Goal: Information Seeking & Learning: Learn about a topic

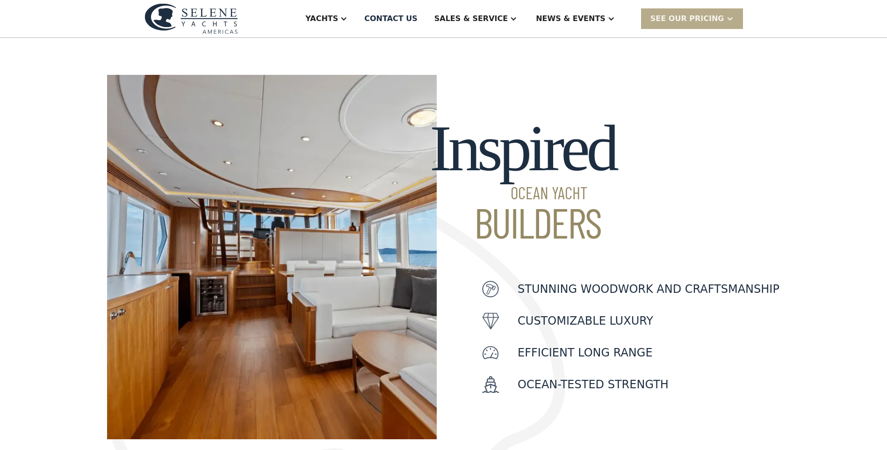
scroll to position [234, 0]
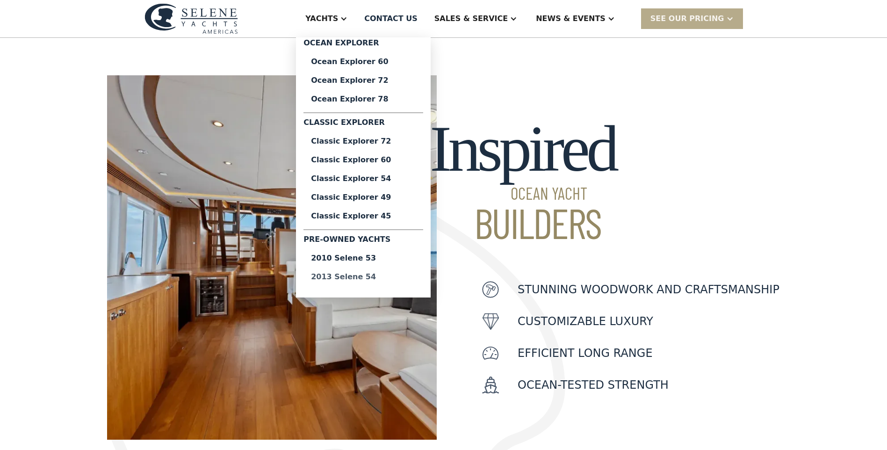
click at [393, 275] on div "2013 Selene 54" at bounding box center [363, 276] width 105 height 7
click at [386, 63] on div "Ocean Explorer 60" at bounding box center [363, 61] width 105 height 7
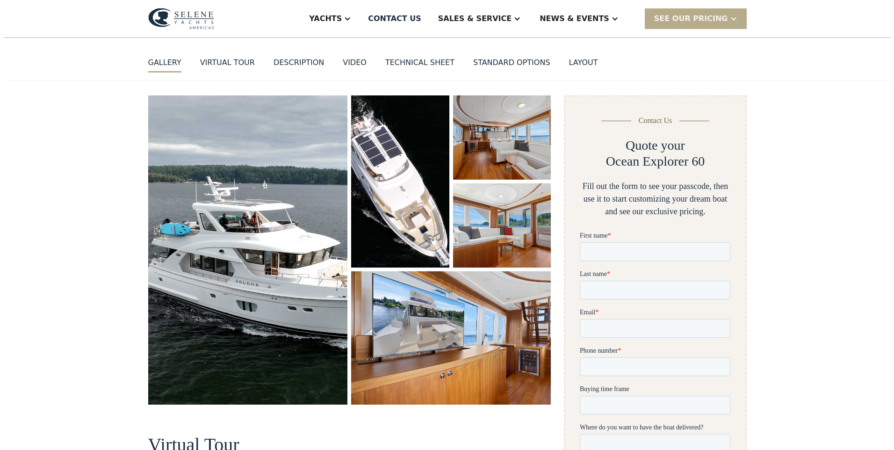
scroll to position [94, 0]
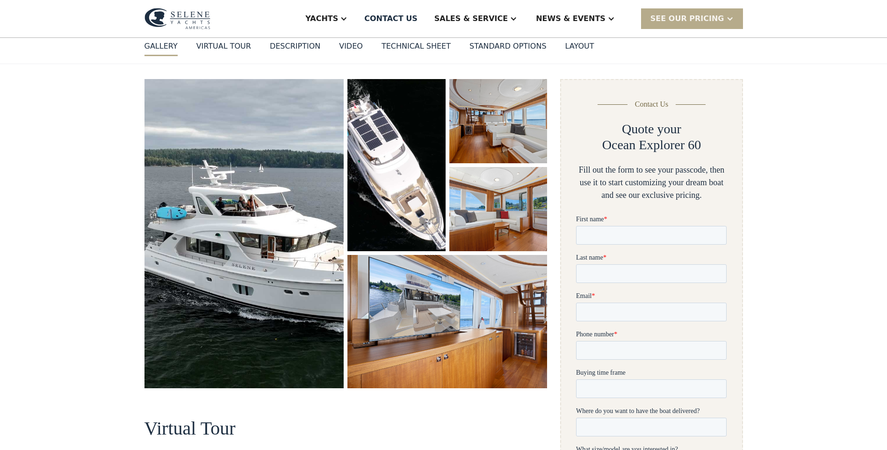
click at [212, 230] on img "open lightbox" at bounding box center [244, 233] width 200 height 309
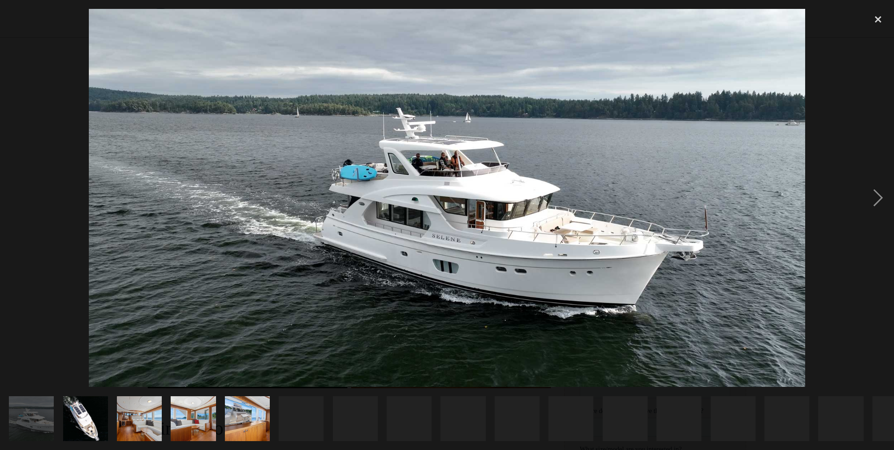
click at [212, 230] on img at bounding box center [447, 198] width 716 height 378
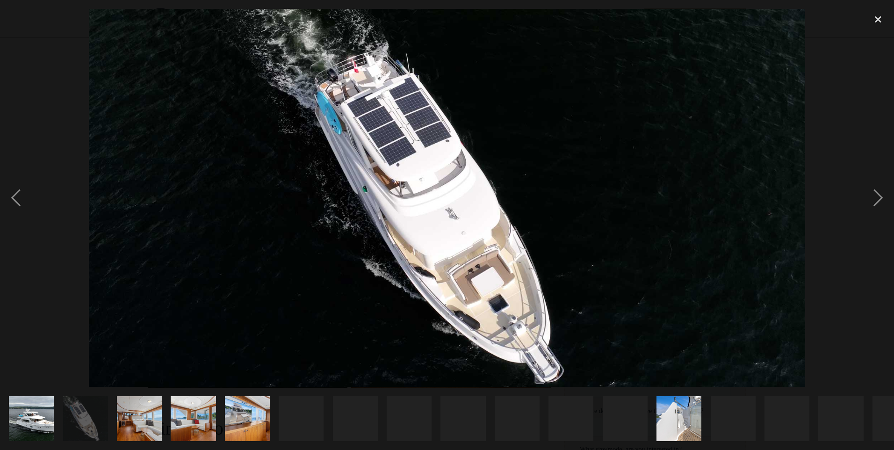
click at [281, 206] on img at bounding box center [447, 198] width 716 height 378
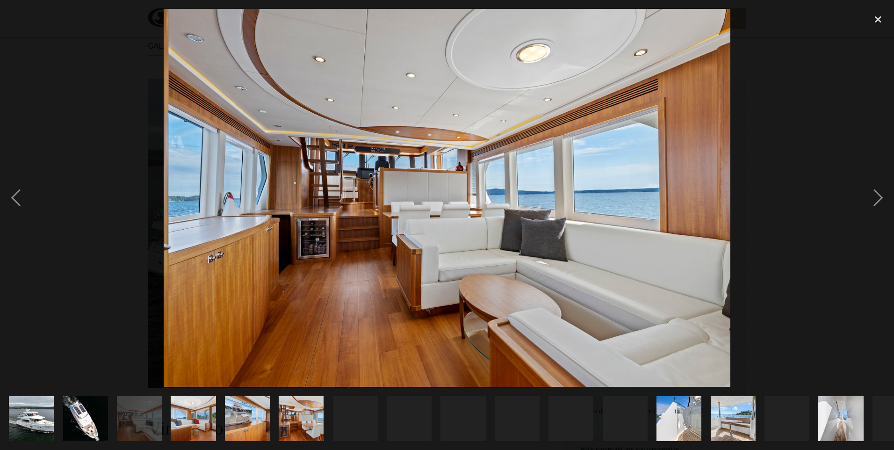
click at [286, 205] on img at bounding box center [447, 198] width 567 height 378
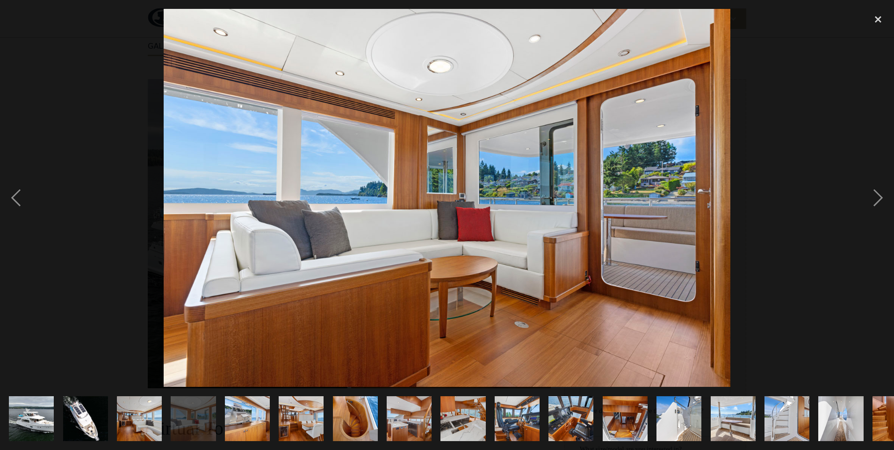
click at [430, 197] on img at bounding box center [447, 198] width 567 height 378
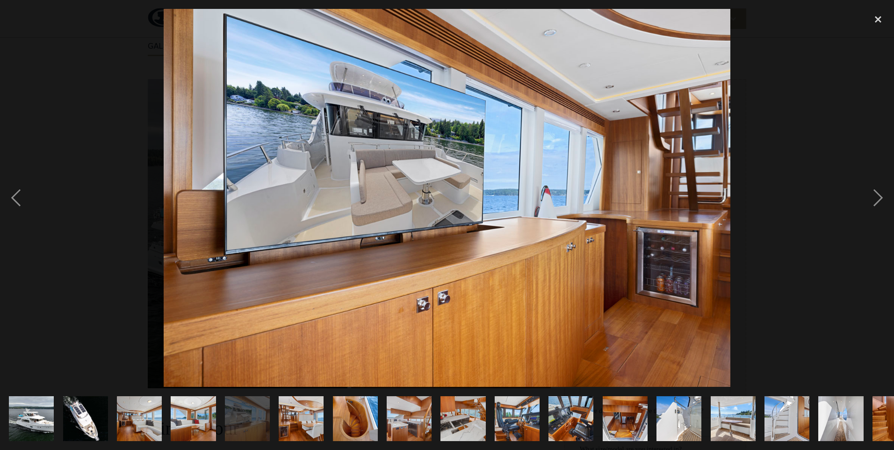
click at [430, 197] on img at bounding box center [447, 198] width 567 height 378
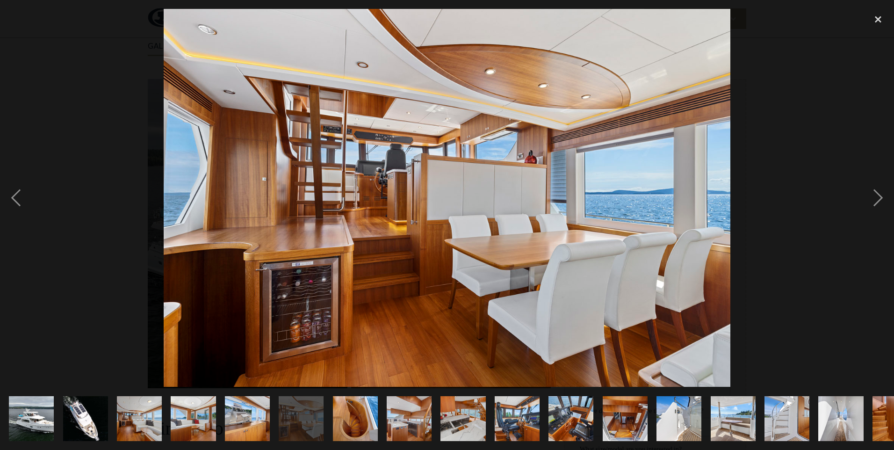
click at [430, 197] on img at bounding box center [447, 198] width 567 height 378
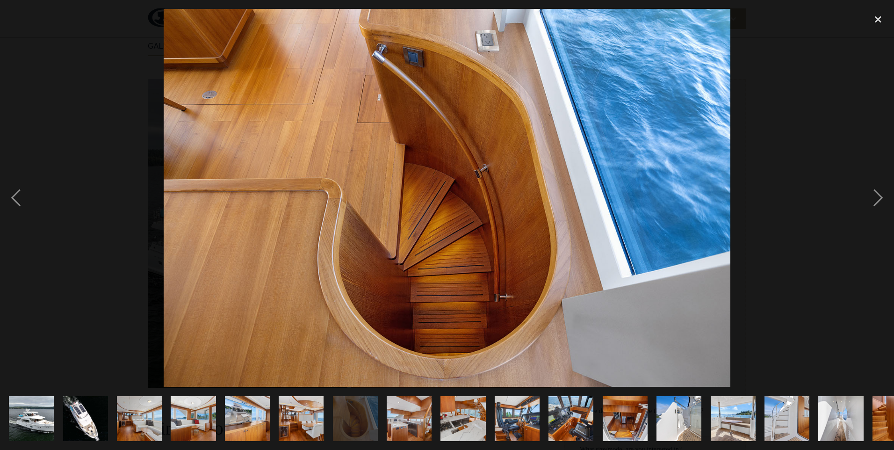
click at [430, 197] on img at bounding box center [447, 198] width 567 height 378
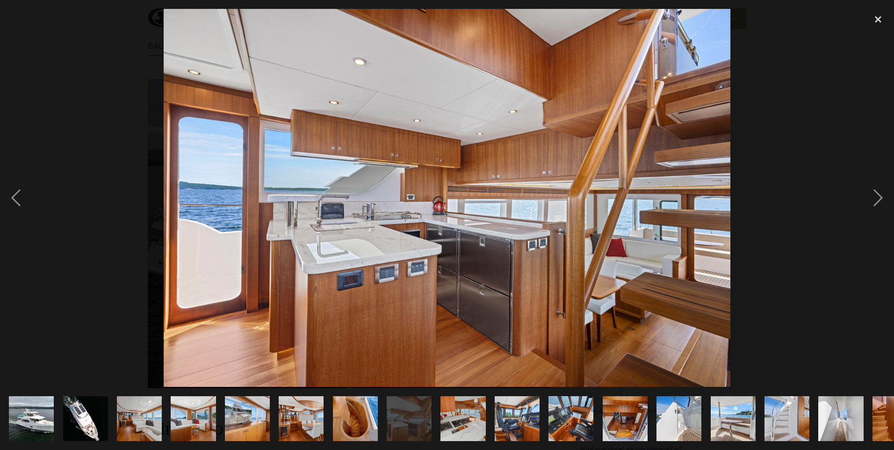
click at [430, 197] on img at bounding box center [447, 198] width 567 height 378
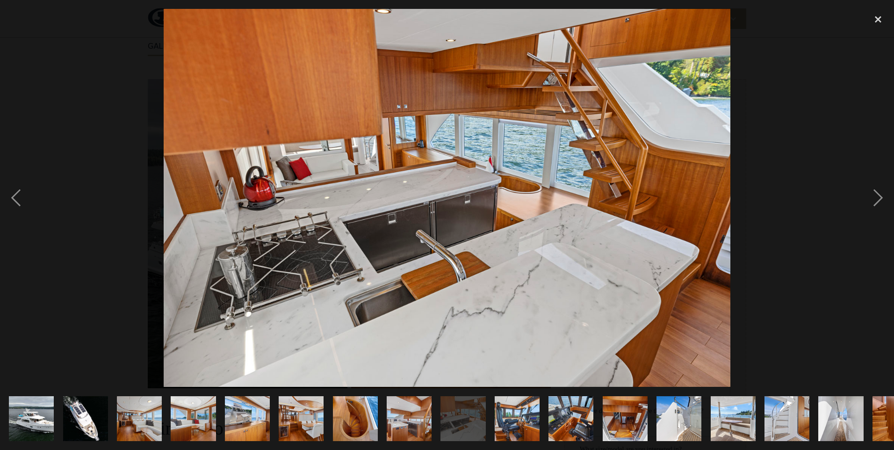
click at [430, 197] on img at bounding box center [447, 198] width 567 height 378
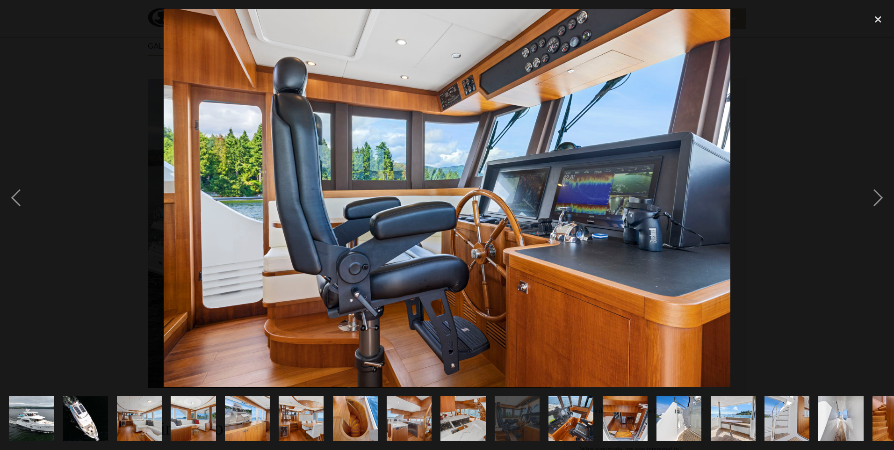
click at [430, 197] on img at bounding box center [447, 198] width 567 height 378
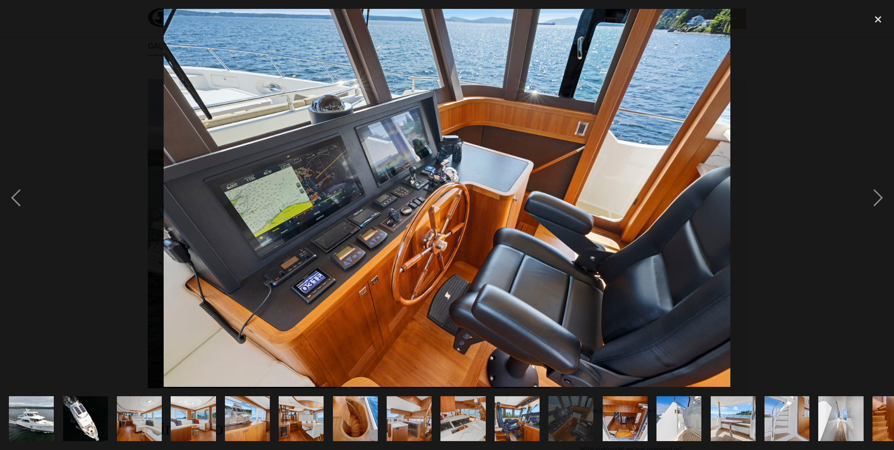
click at [430, 197] on img at bounding box center [447, 198] width 567 height 378
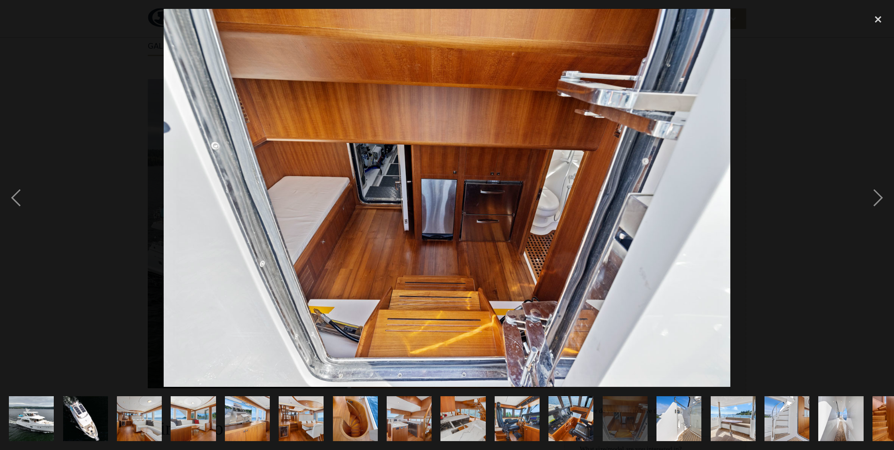
click at [430, 197] on img at bounding box center [447, 198] width 567 height 378
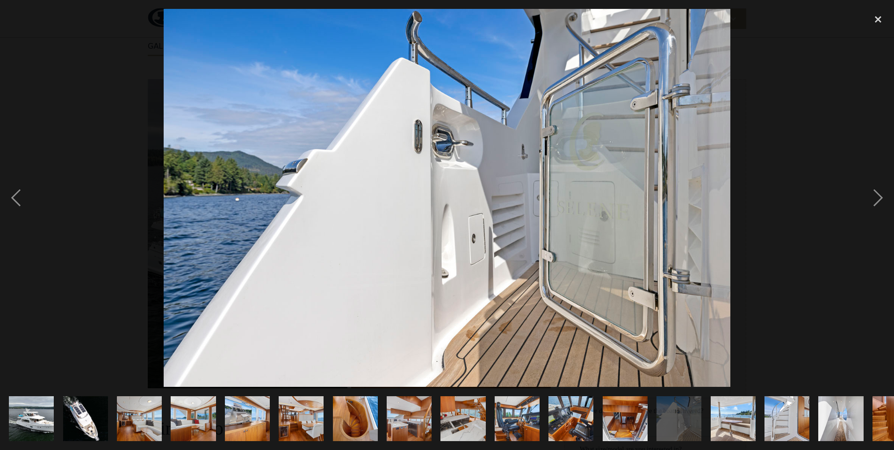
click at [430, 197] on img at bounding box center [447, 198] width 567 height 378
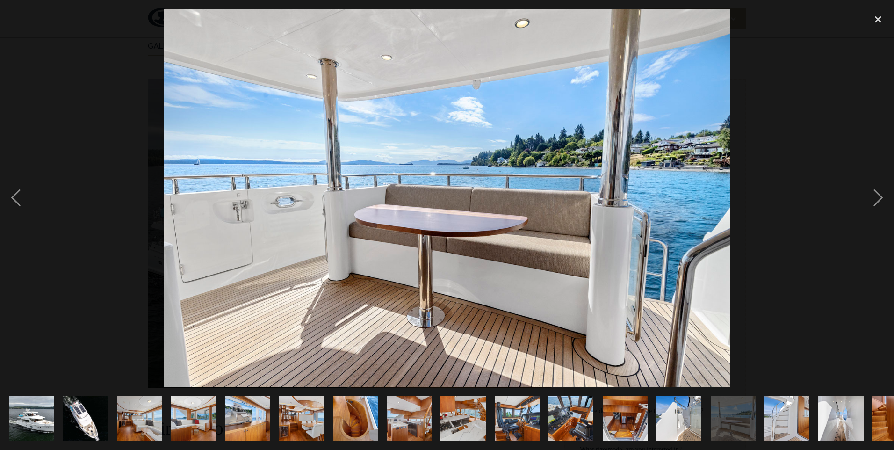
click at [430, 197] on img at bounding box center [447, 198] width 567 height 378
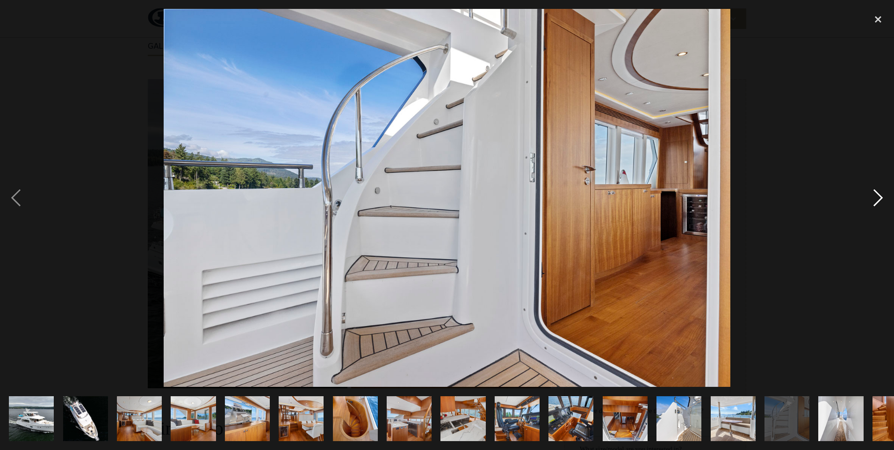
click at [880, 197] on div "next image" at bounding box center [878, 198] width 32 height 378
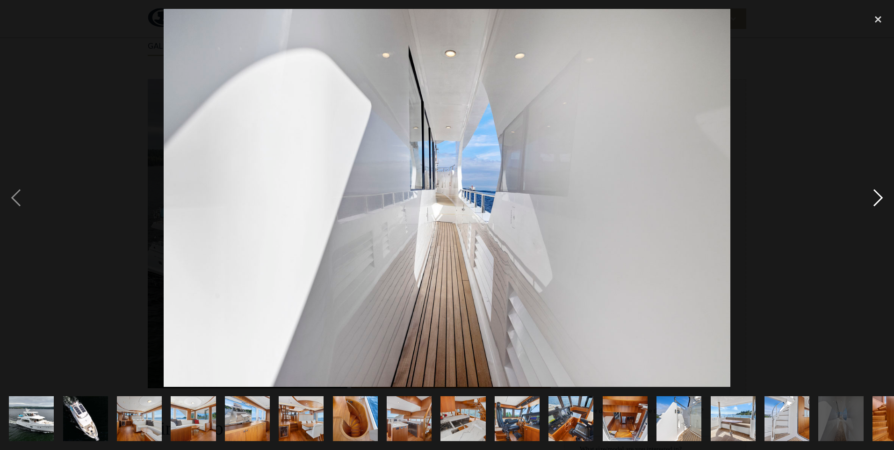
click at [879, 198] on div "next image" at bounding box center [878, 198] width 32 height 378
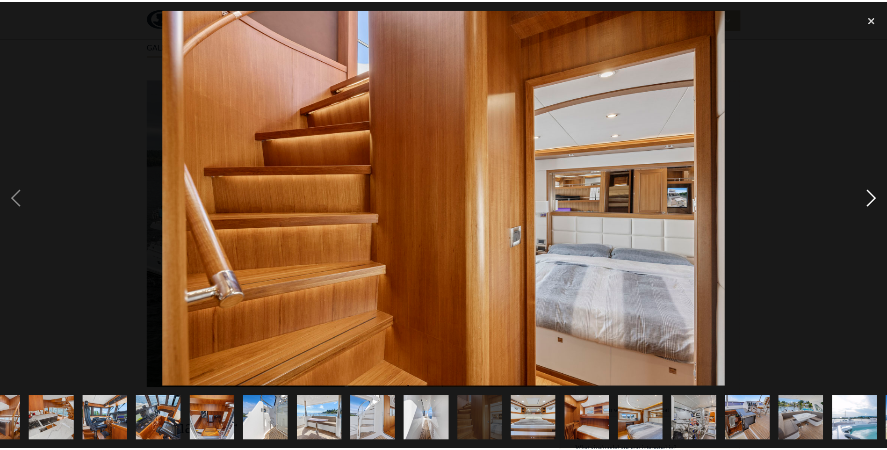
scroll to position [0, 464]
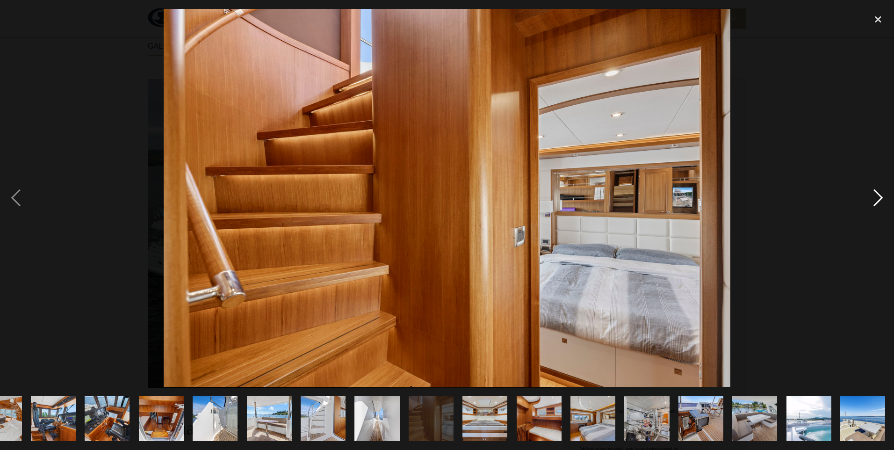
click at [879, 197] on div "next image" at bounding box center [878, 198] width 32 height 378
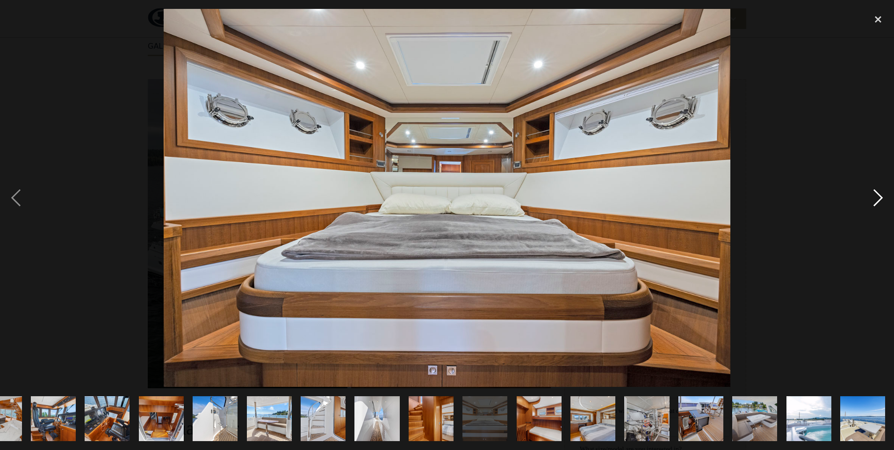
click at [879, 197] on div "next image" at bounding box center [878, 198] width 32 height 378
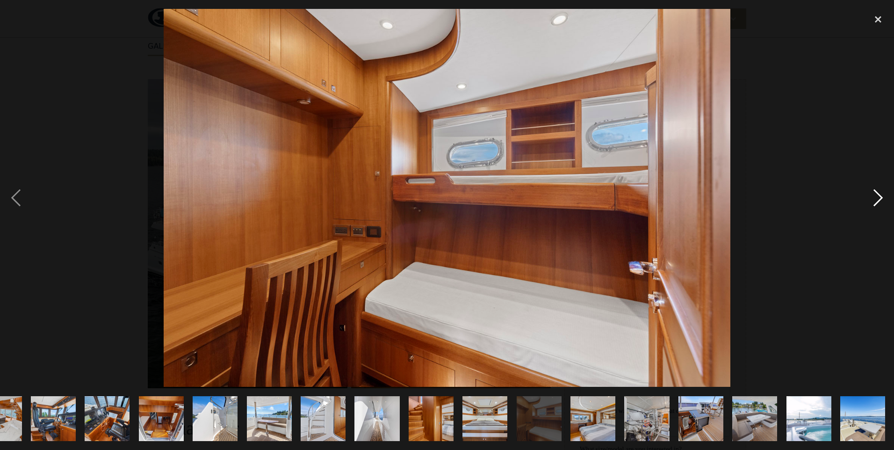
click at [879, 197] on div "next image" at bounding box center [878, 198] width 32 height 378
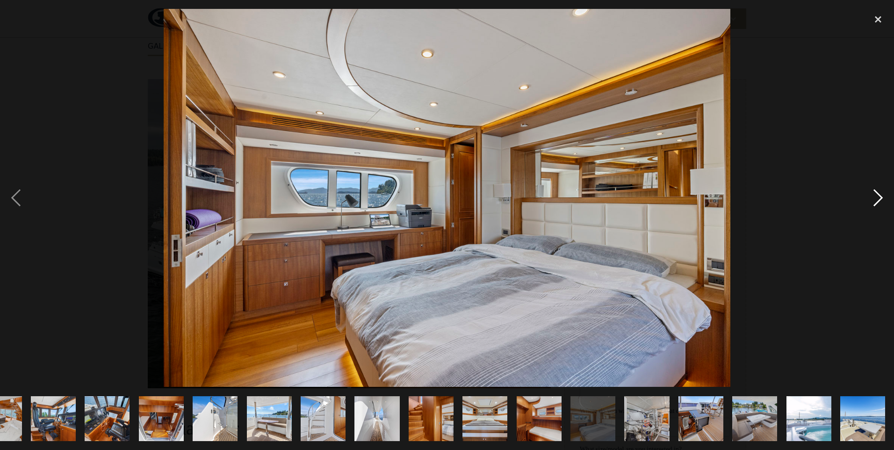
click at [879, 197] on div "next image" at bounding box center [878, 198] width 32 height 378
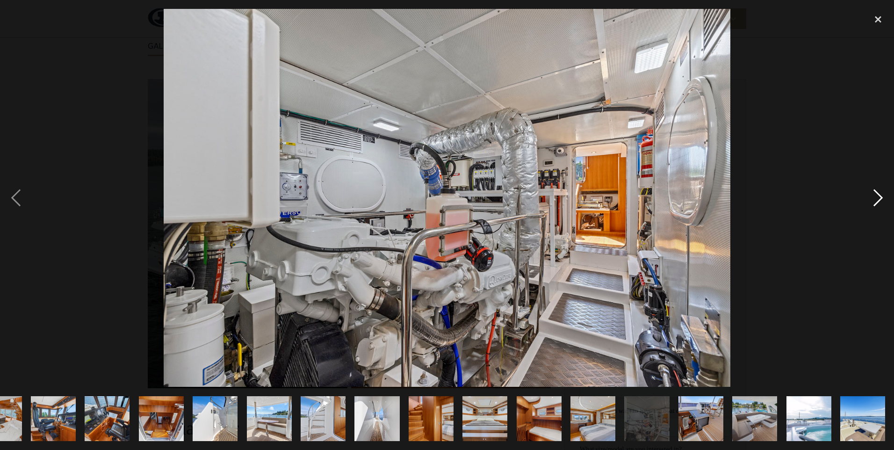
click at [879, 197] on div "next image" at bounding box center [878, 198] width 32 height 378
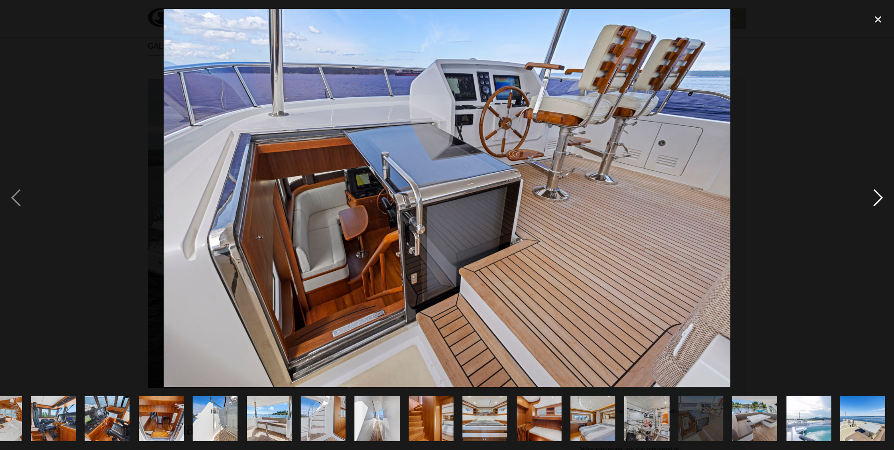
click at [880, 194] on div "next image" at bounding box center [878, 198] width 32 height 378
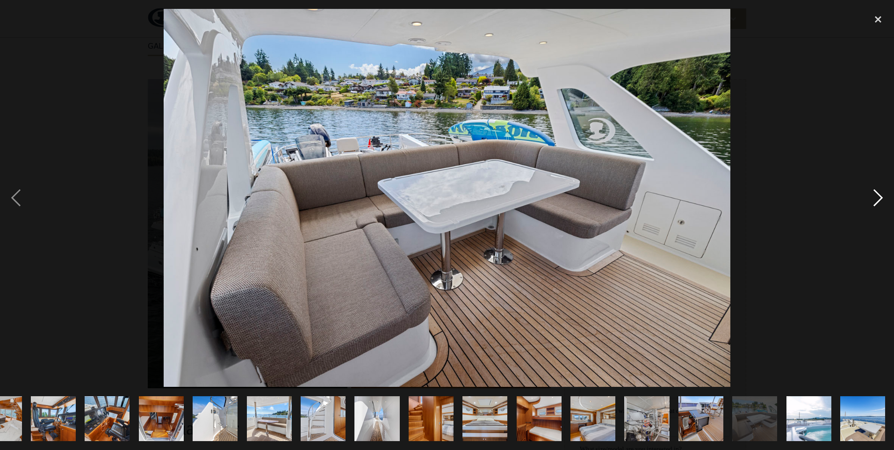
click at [879, 194] on div "next image" at bounding box center [878, 198] width 32 height 378
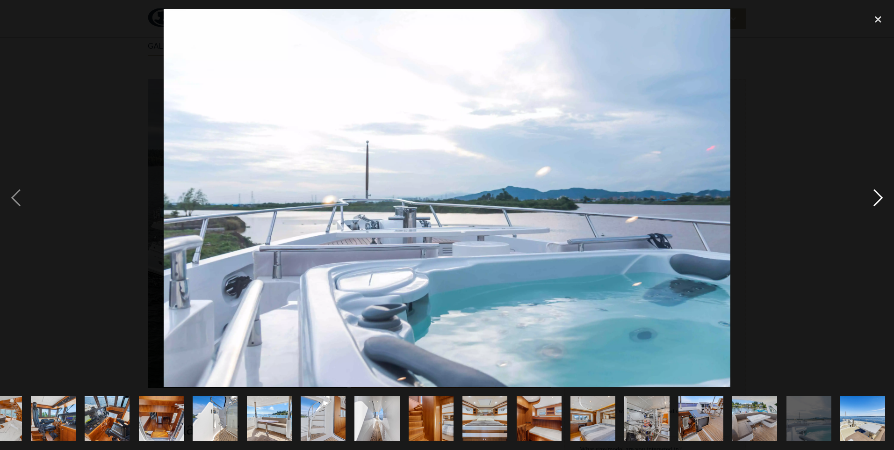
click at [879, 194] on div "next image" at bounding box center [878, 198] width 32 height 378
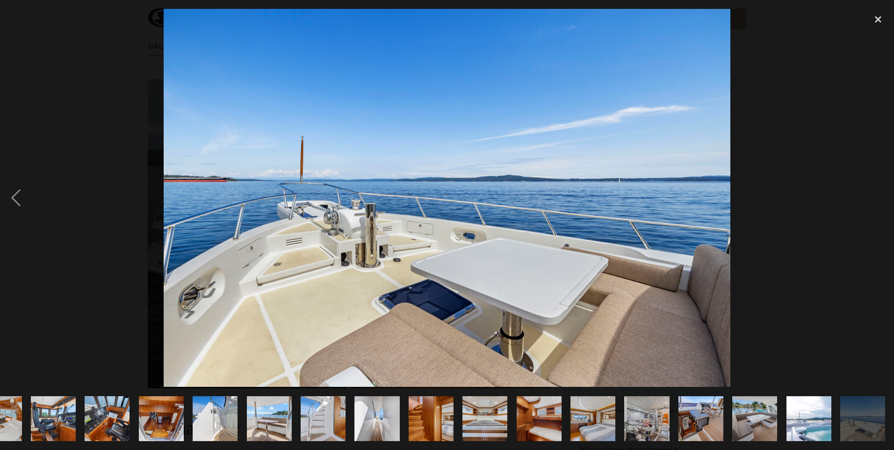
click at [879, 194] on div "next image" at bounding box center [878, 198] width 32 height 378
click at [881, 21] on div "close lightbox" at bounding box center [878, 19] width 32 height 21
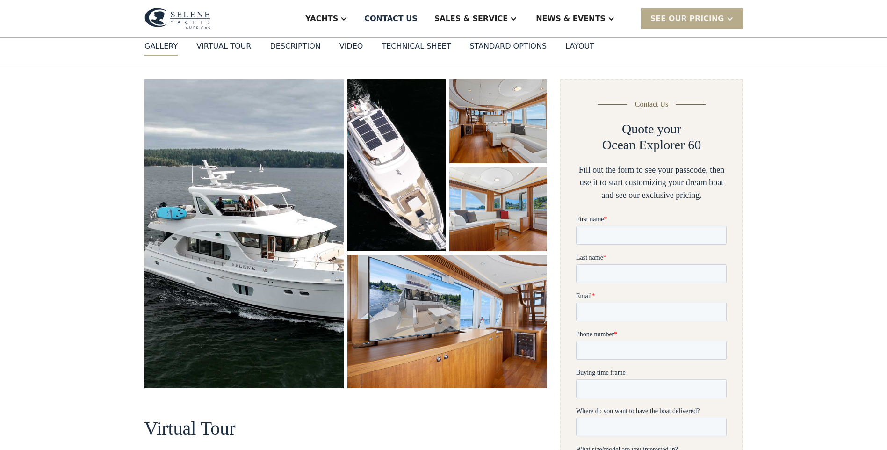
scroll to position [0, 0]
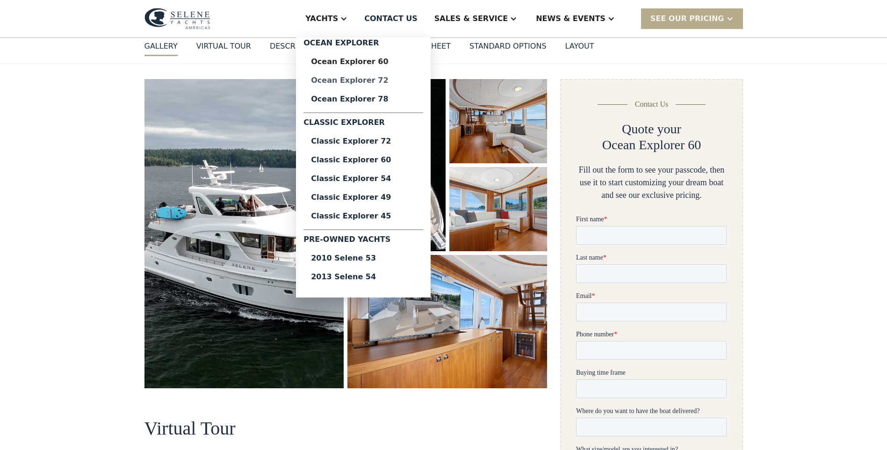
click at [401, 77] on div "Ocean Explorer 72" at bounding box center [363, 80] width 105 height 7
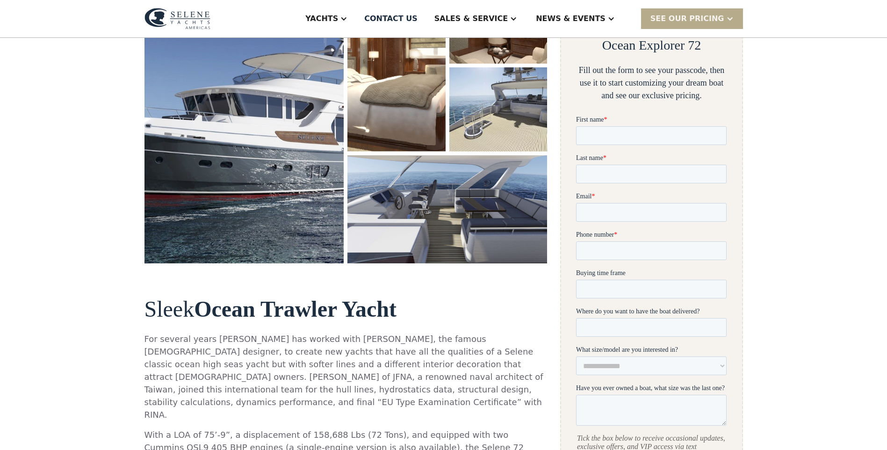
scroll to position [140, 0]
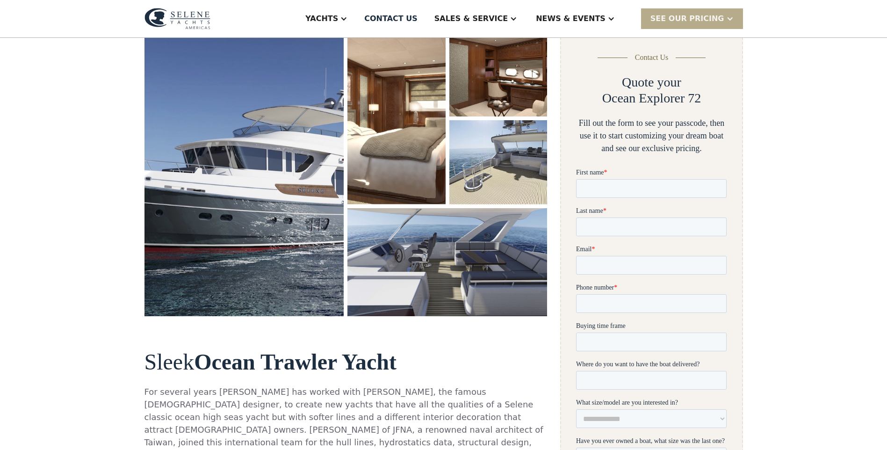
click at [322, 233] on img "open lightbox" at bounding box center [244, 173] width 200 height 283
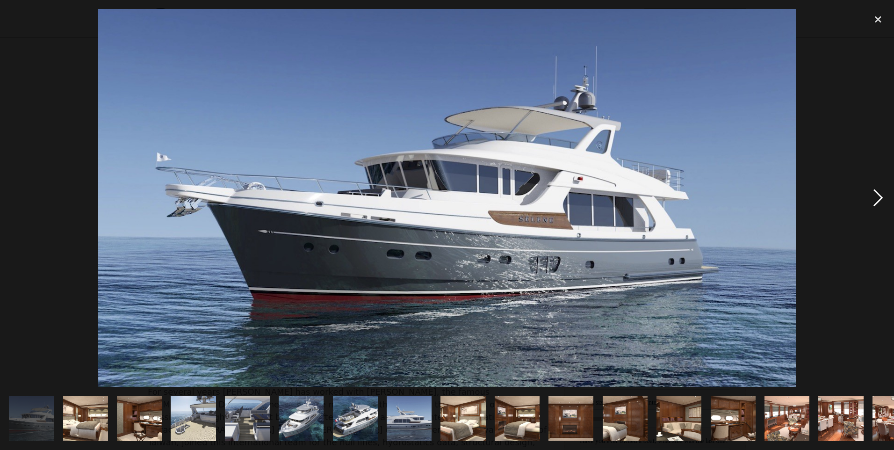
click at [873, 194] on div "next image" at bounding box center [878, 198] width 32 height 378
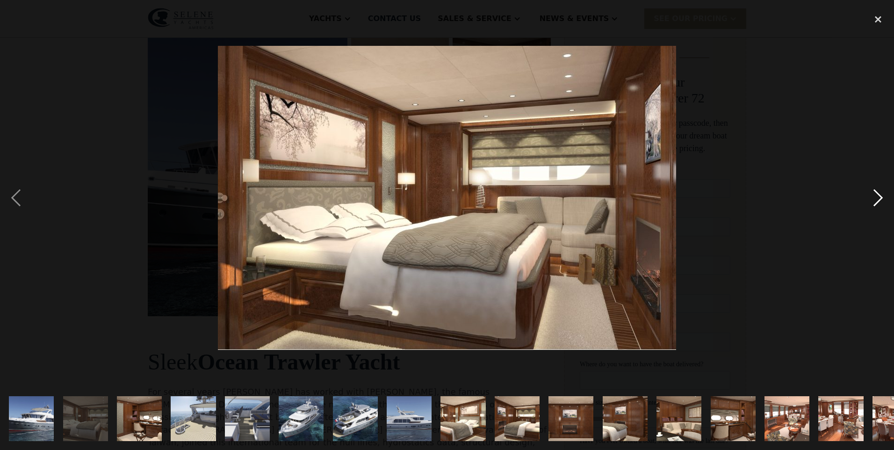
click at [873, 194] on div "next image" at bounding box center [878, 198] width 32 height 378
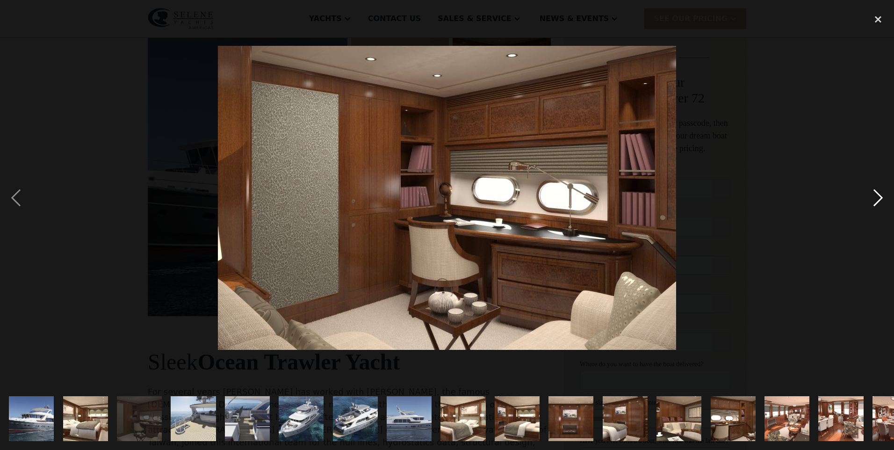
click at [873, 194] on div "next image" at bounding box center [878, 198] width 32 height 378
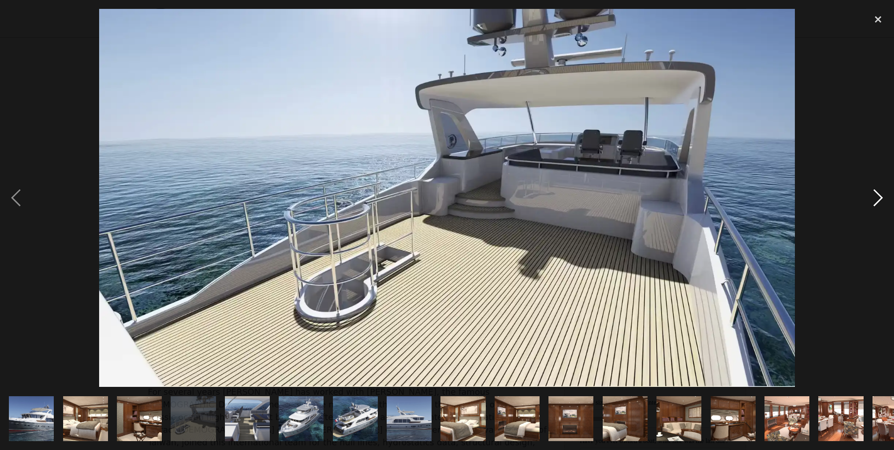
click at [873, 194] on div "next image" at bounding box center [878, 198] width 32 height 378
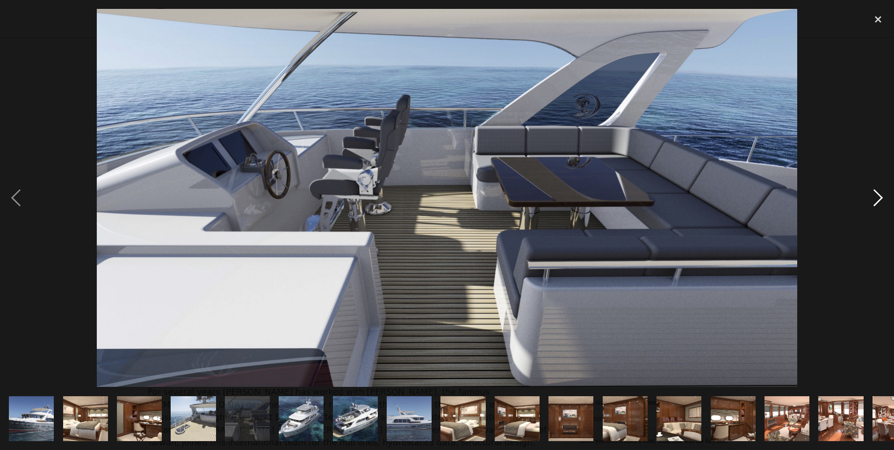
click at [873, 194] on div "next image" at bounding box center [878, 198] width 32 height 378
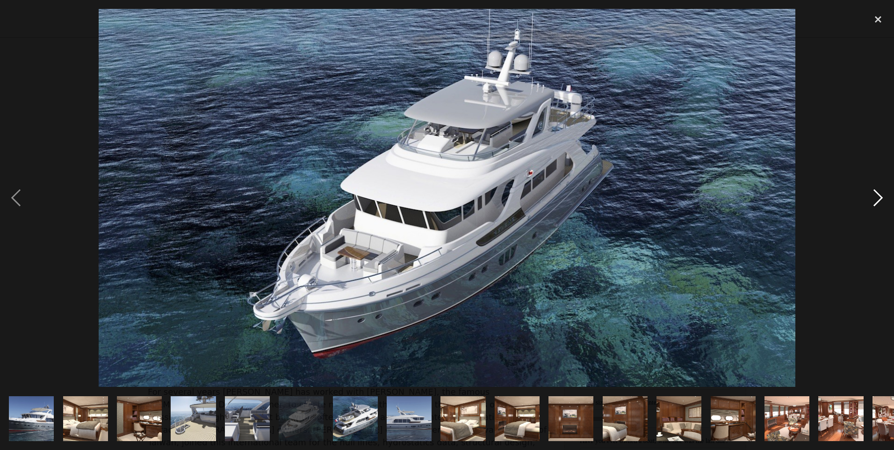
click at [873, 194] on div "next image" at bounding box center [878, 198] width 32 height 378
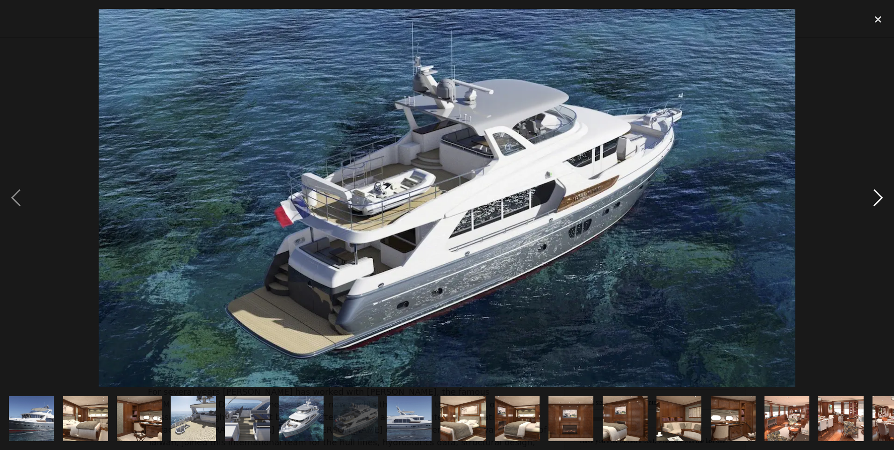
click at [873, 194] on div "next image" at bounding box center [878, 198] width 32 height 378
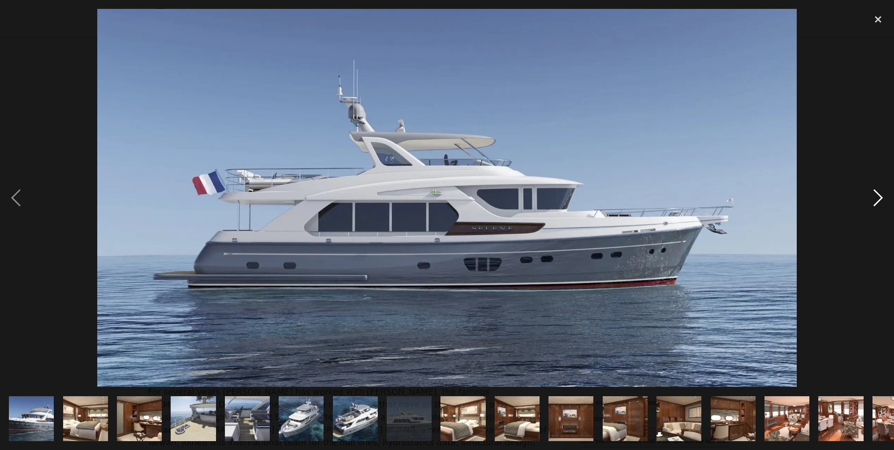
click at [873, 194] on div "next image" at bounding box center [878, 198] width 32 height 378
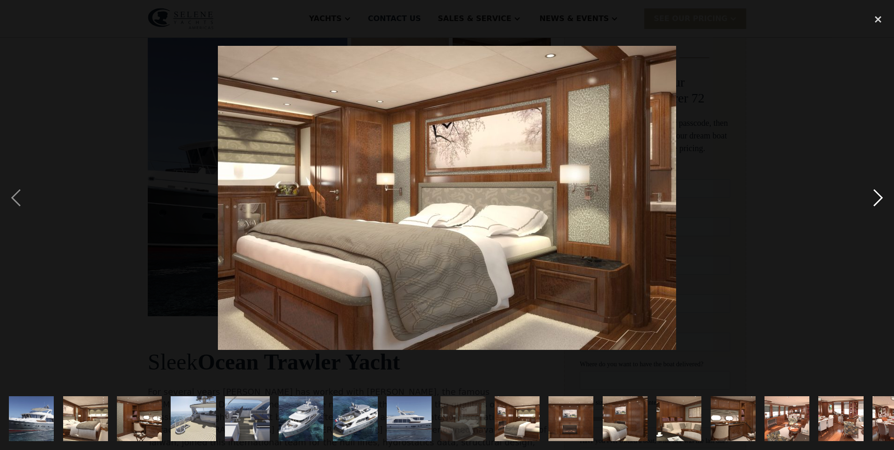
click at [873, 194] on div "next image" at bounding box center [878, 198] width 32 height 378
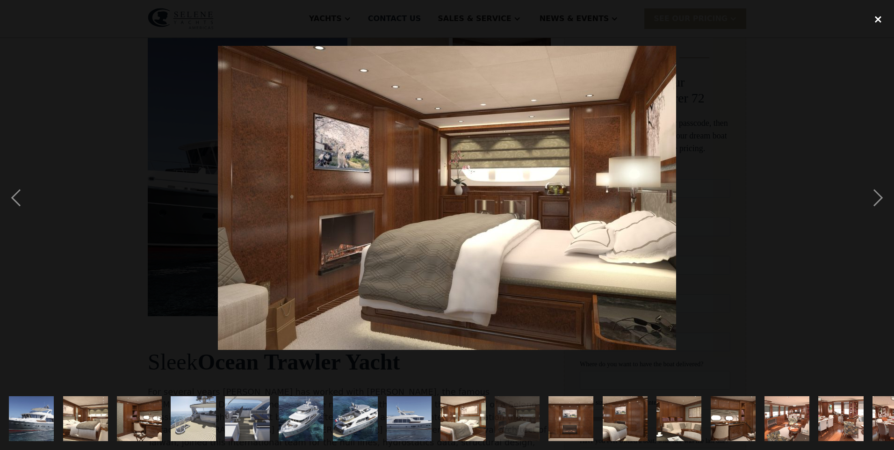
click at [877, 16] on div "close lightbox" at bounding box center [878, 19] width 32 height 21
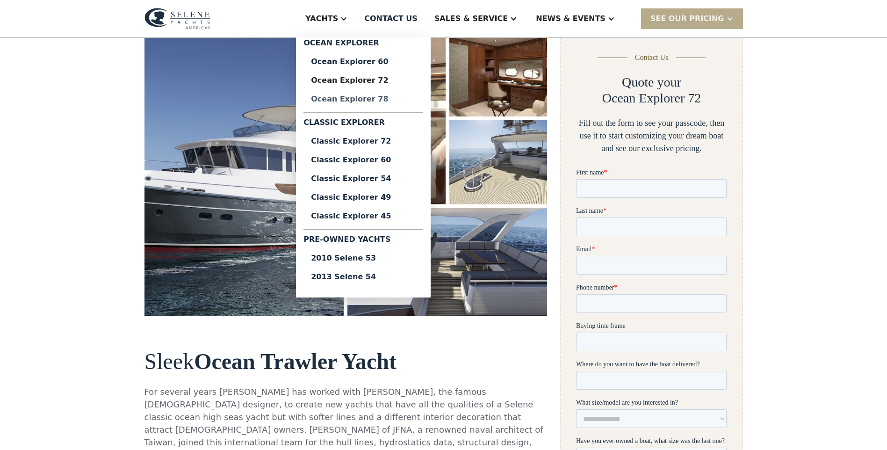
click at [408, 96] on div "Ocean Explorer 78" at bounding box center [363, 98] width 105 height 7
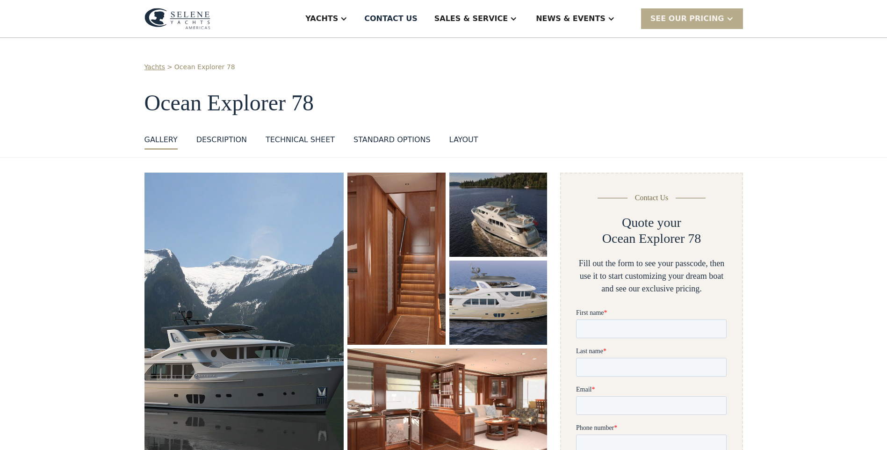
click at [252, 388] on img "open lightbox" at bounding box center [244, 317] width 200 height 288
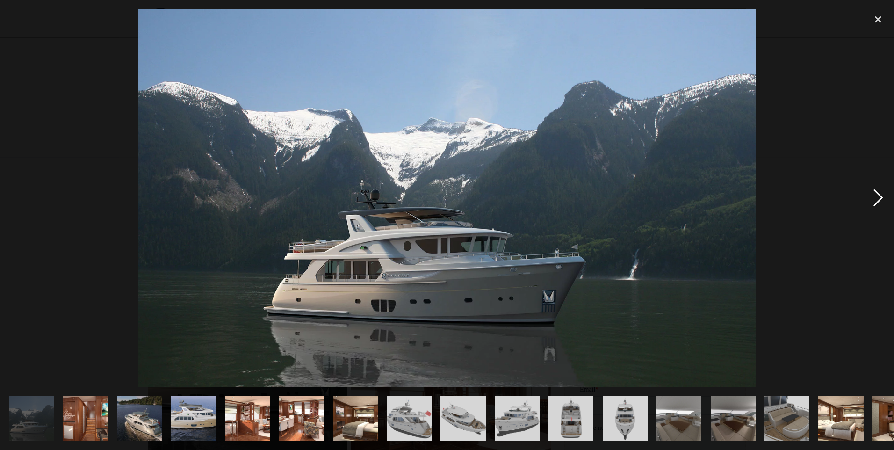
click at [878, 197] on div "next image" at bounding box center [878, 198] width 32 height 378
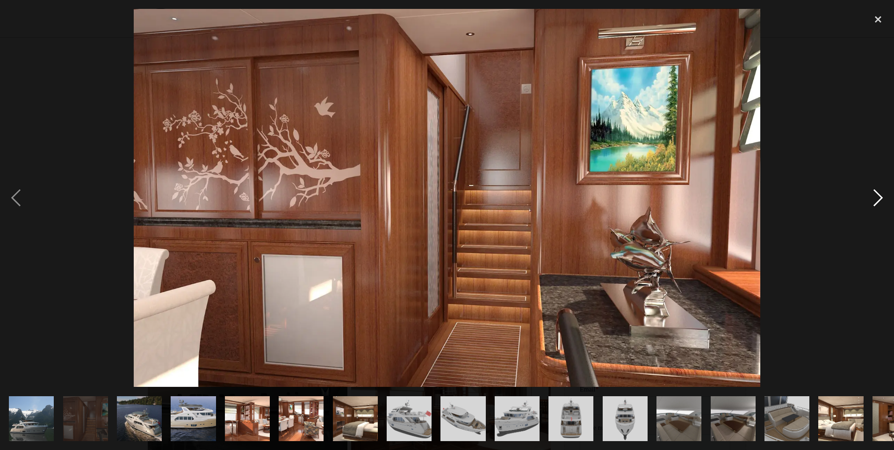
click at [878, 197] on div "next image" at bounding box center [878, 198] width 32 height 378
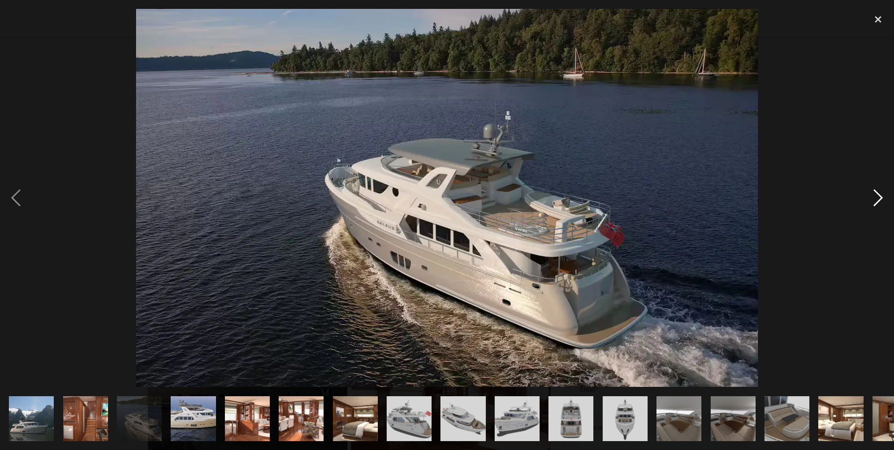
click at [878, 197] on div "next image" at bounding box center [878, 198] width 32 height 378
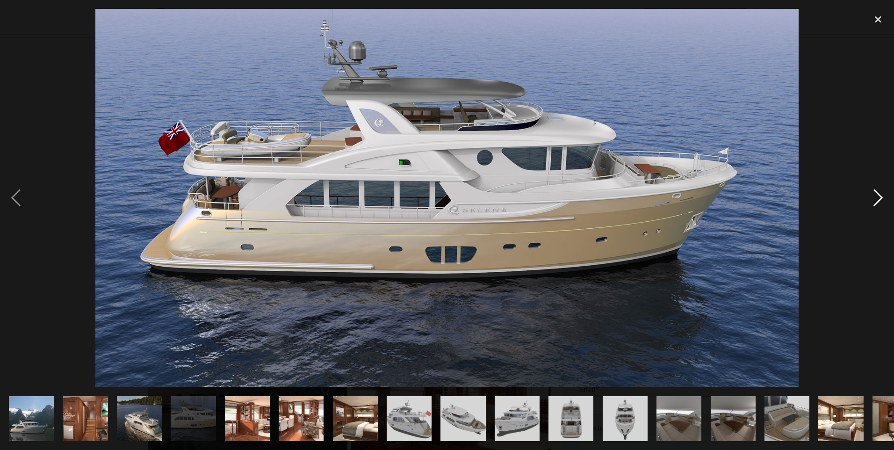
click at [878, 197] on div "next image" at bounding box center [878, 198] width 32 height 378
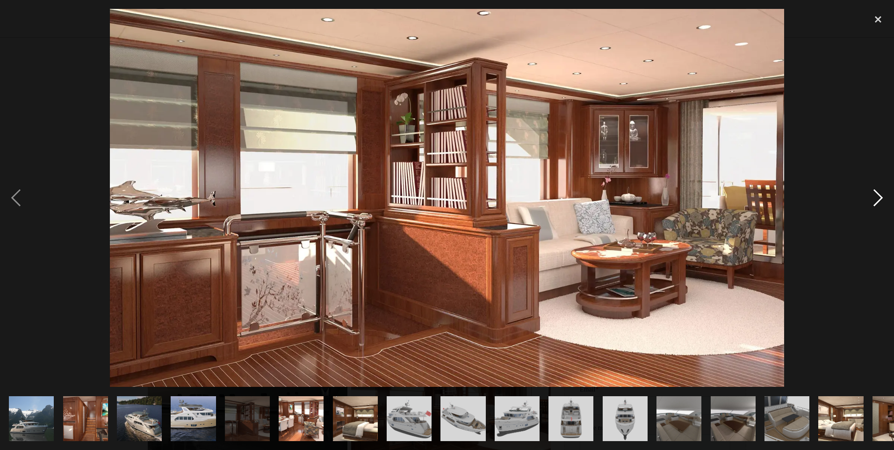
click at [878, 197] on div "next image" at bounding box center [878, 198] width 32 height 378
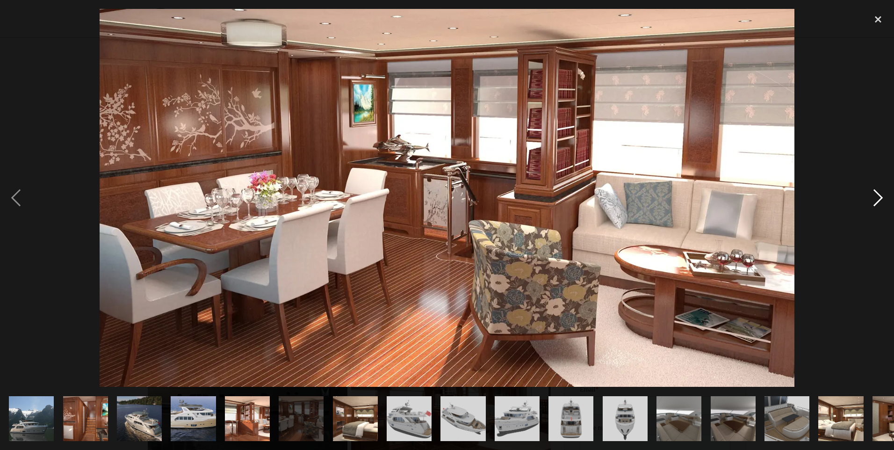
click at [878, 197] on div "next image" at bounding box center [878, 198] width 32 height 378
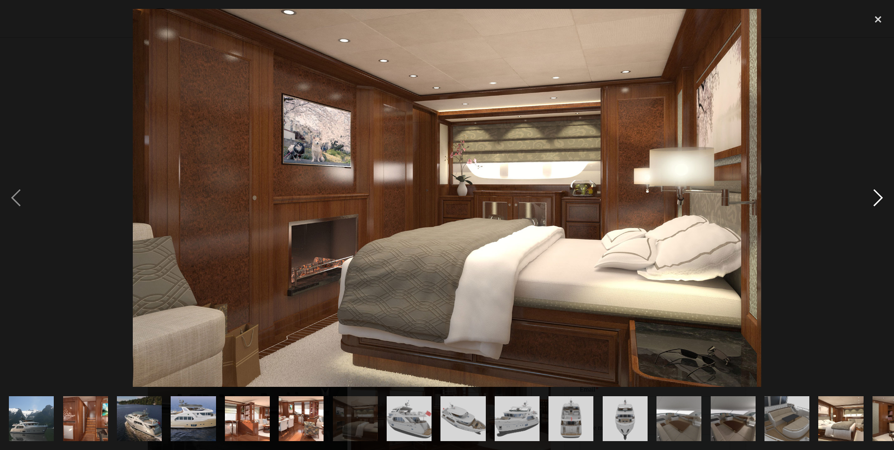
click at [878, 197] on div "next image" at bounding box center [878, 198] width 32 height 378
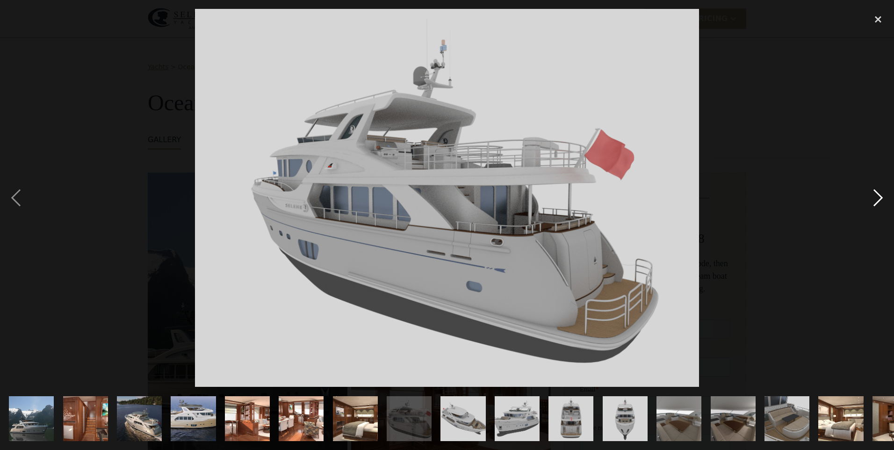
click at [878, 197] on div "next image" at bounding box center [878, 198] width 32 height 378
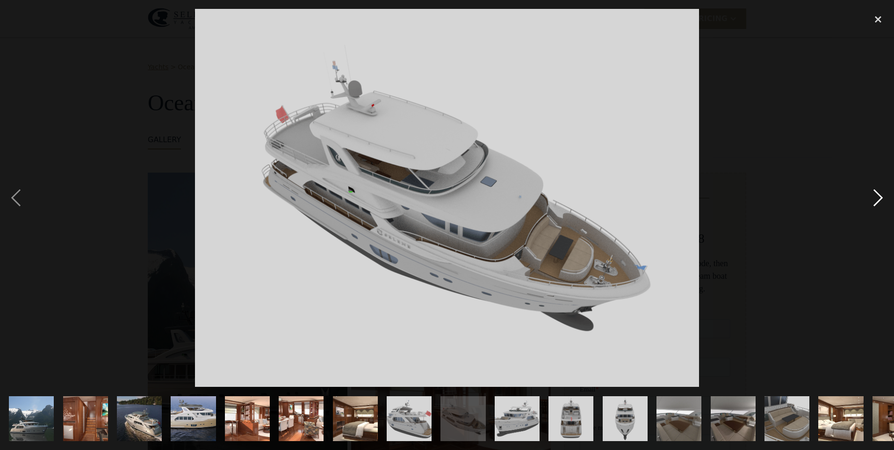
click at [878, 197] on div "next image" at bounding box center [878, 198] width 32 height 378
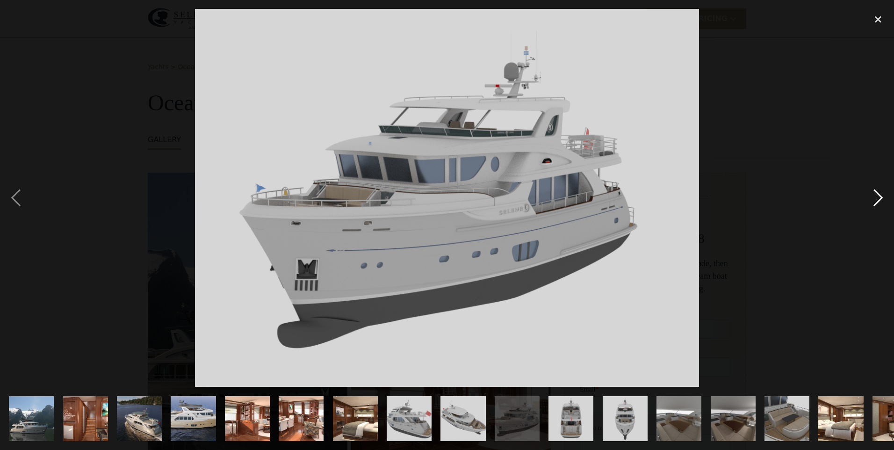
click at [878, 197] on div "next image" at bounding box center [878, 198] width 32 height 378
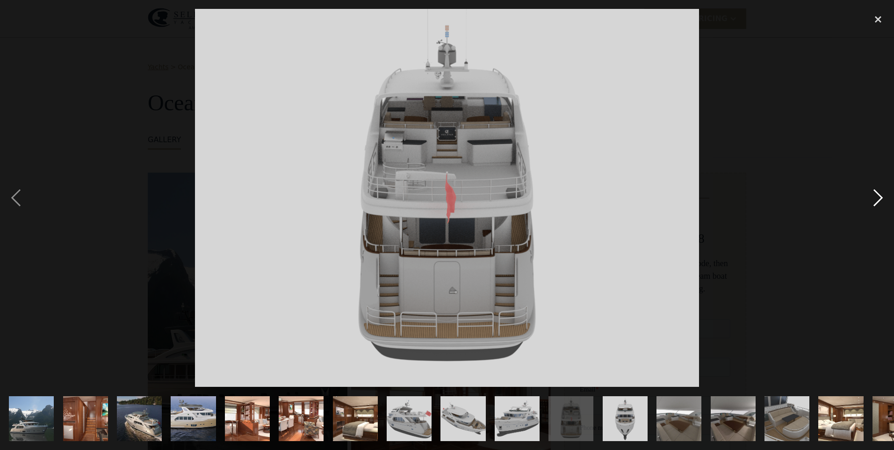
click at [878, 197] on div "next image" at bounding box center [878, 198] width 32 height 378
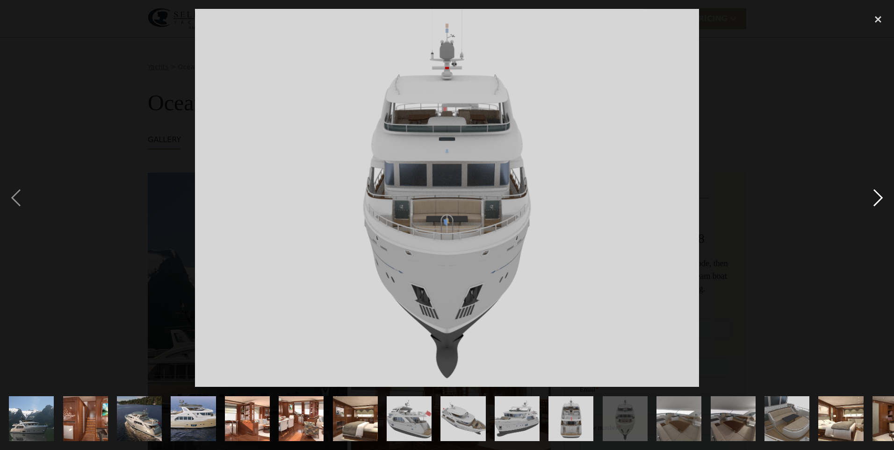
click at [878, 197] on div "next image" at bounding box center [878, 198] width 32 height 378
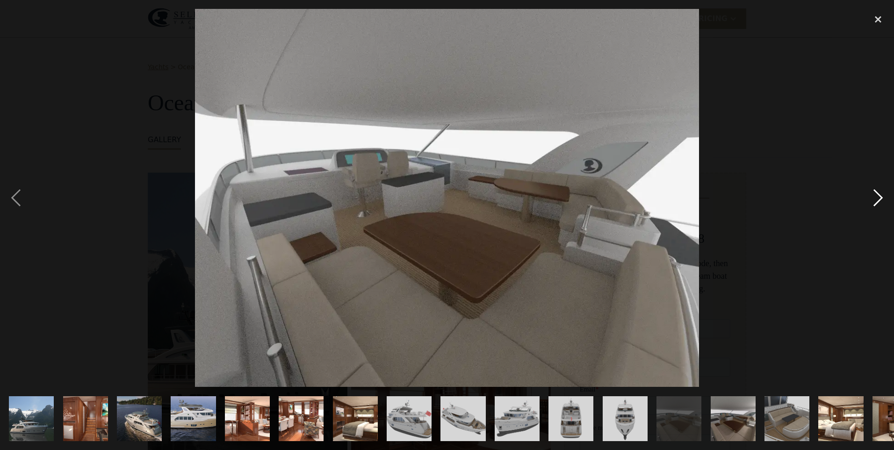
click at [878, 197] on div "next image" at bounding box center [878, 198] width 32 height 378
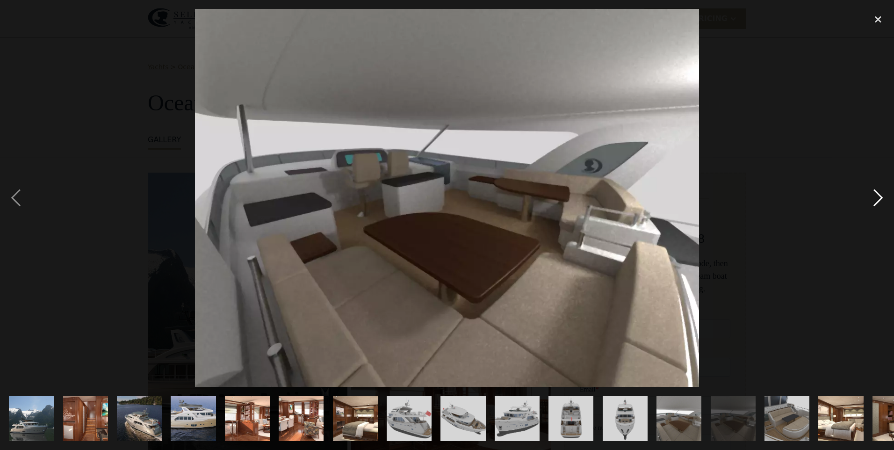
click at [878, 197] on div "next image" at bounding box center [878, 198] width 32 height 378
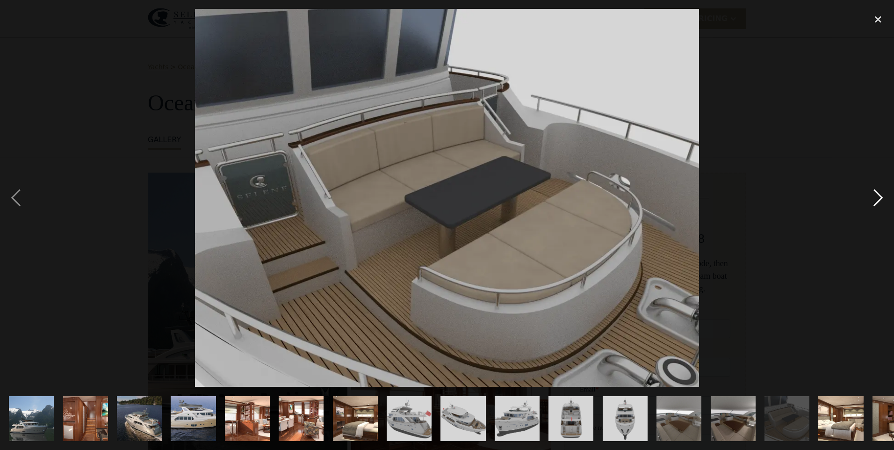
click at [878, 197] on div "next image" at bounding box center [878, 198] width 32 height 378
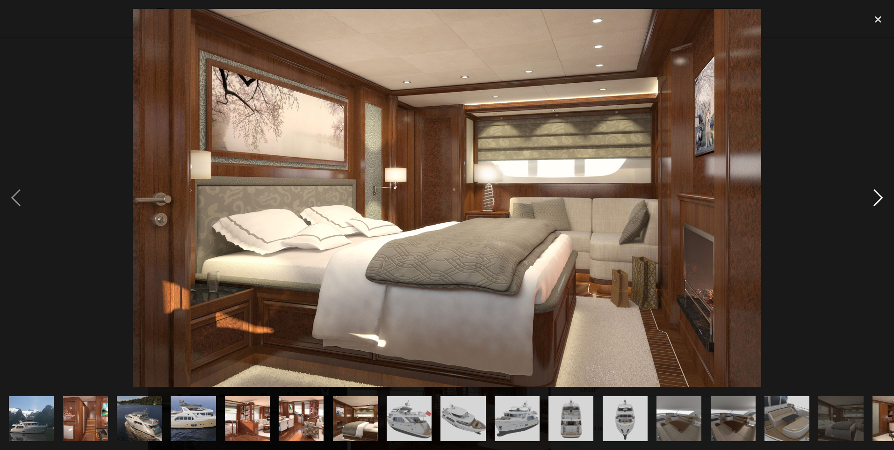
click at [878, 197] on div "next image" at bounding box center [878, 198] width 32 height 378
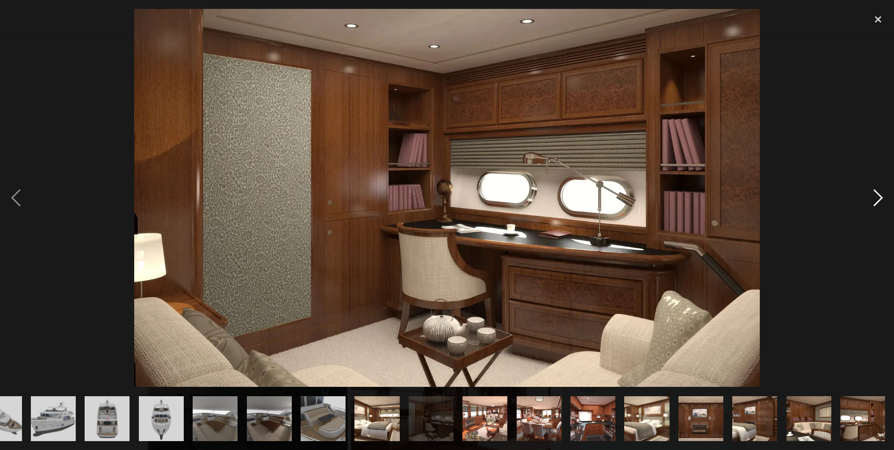
scroll to position [0, 464]
click at [878, 197] on div "next image" at bounding box center [878, 198] width 32 height 378
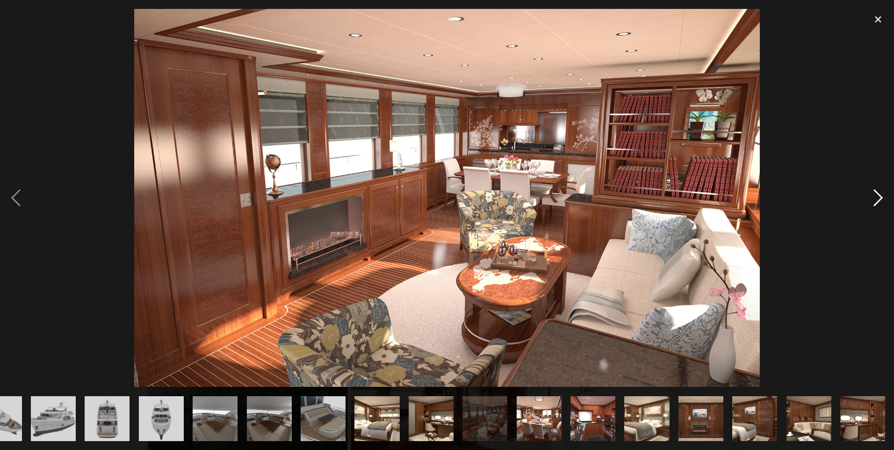
click at [878, 197] on div "next image" at bounding box center [878, 198] width 32 height 378
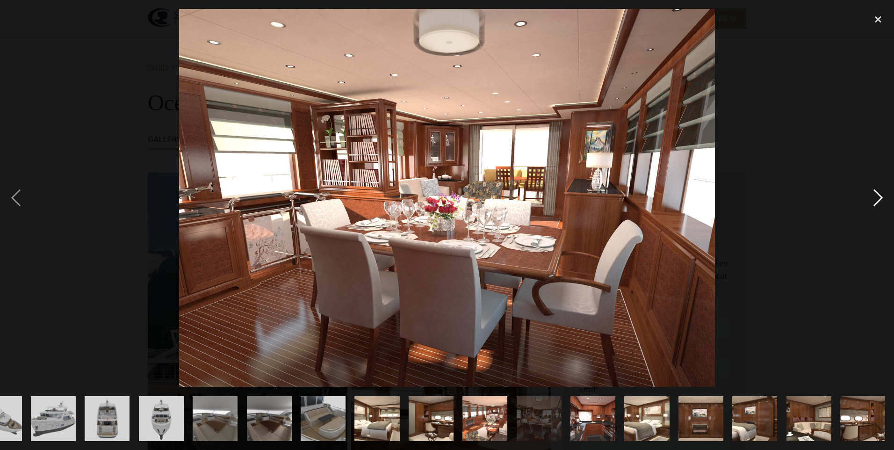
click at [878, 197] on div "next image" at bounding box center [878, 198] width 32 height 378
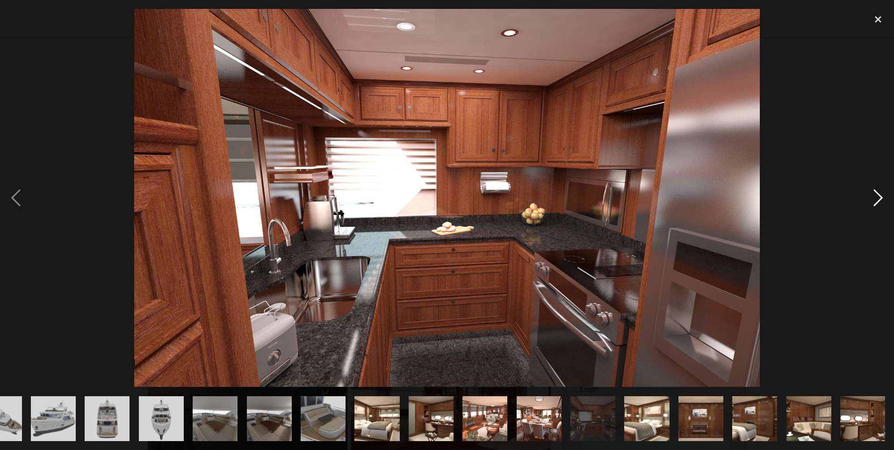
click at [878, 197] on div "next image" at bounding box center [878, 198] width 32 height 378
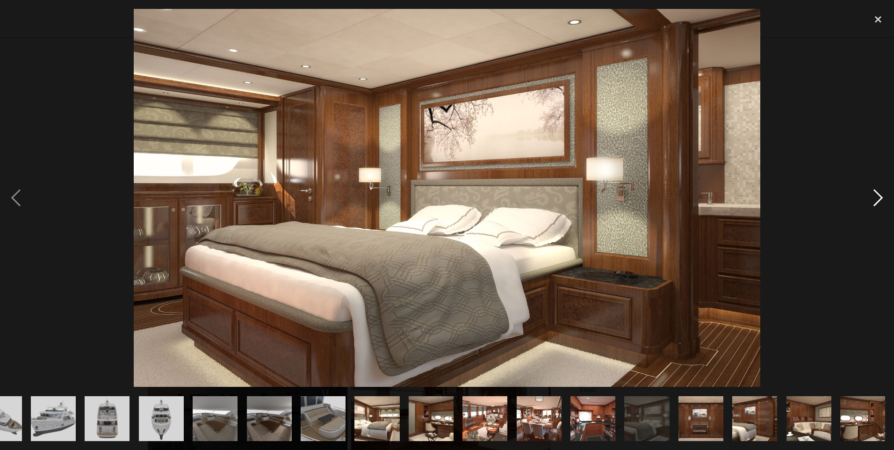
click at [878, 197] on div "next image" at bounding box center [878, 198] width 32 height 378
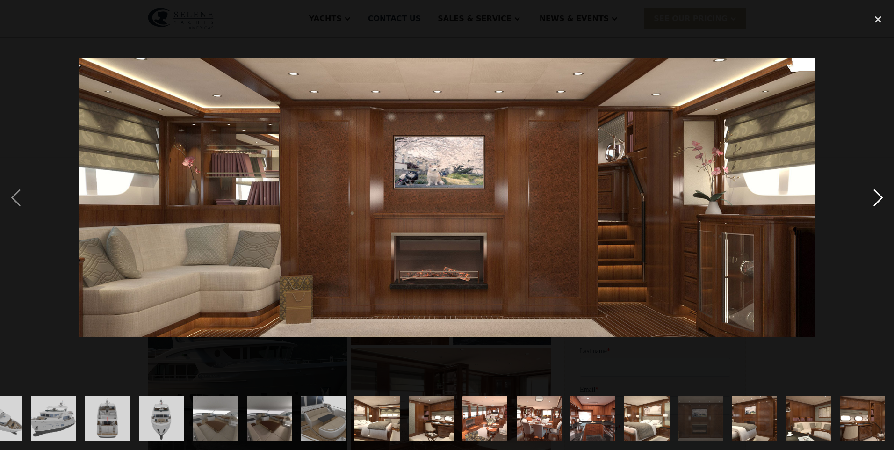
click at [878, 197] on div "next image" at bounding box center [878, 198] width 32 height 378
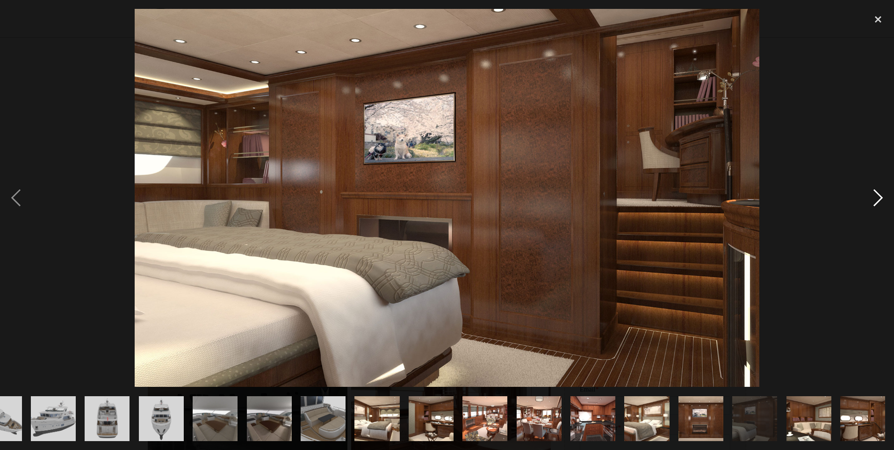
click at [878, 197] on div "next image" at bounding box center [878, 198] width 32 height 378
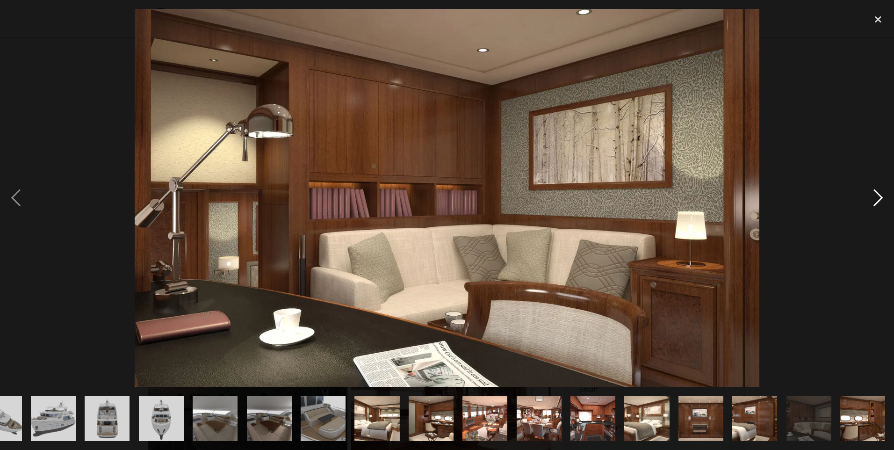
click at [878, 197] on div "next image" at bounding box center [878, 198] width 32 height 378
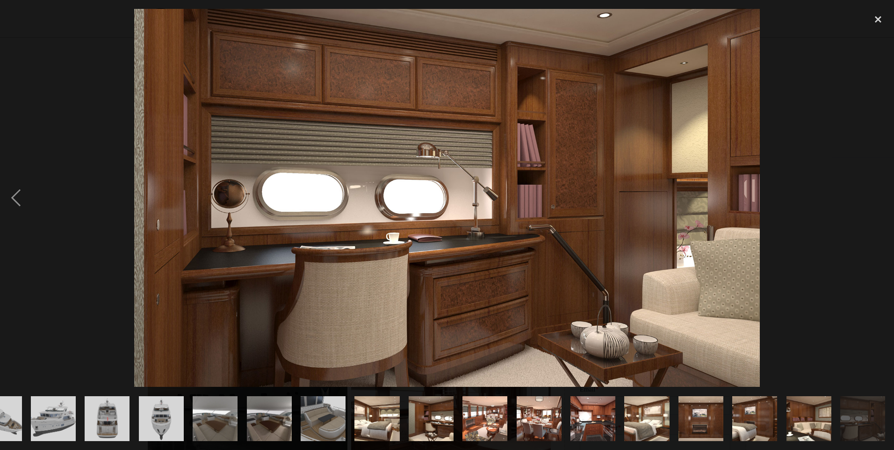
click at [878, 197] on div "next image" at bounding box center [878, 198] width 32 height 378
click at [880, 21] on div "close lightbox" at bounding box center [878, 19] width 32 height 21
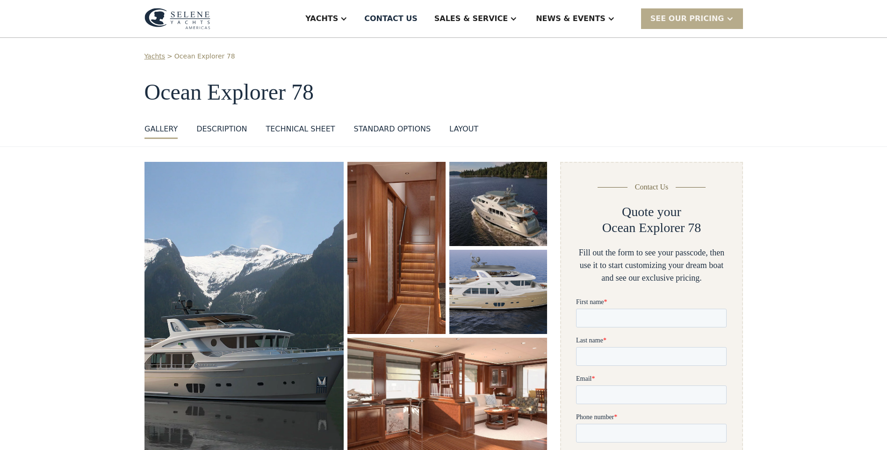
scroll to position [0, 0]
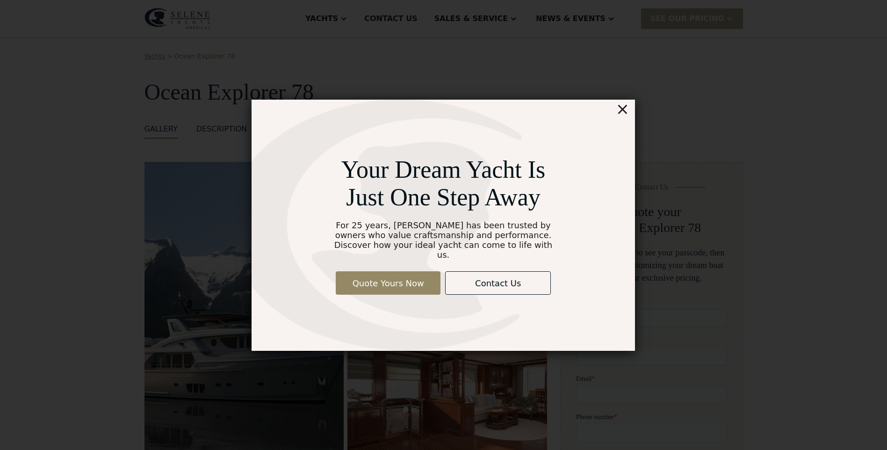
click at [627, 115] on div "×" at bounding box center [623, 109] width 14 height 19
